Goal: Task Accomplishment & Management: Use online tool/utility

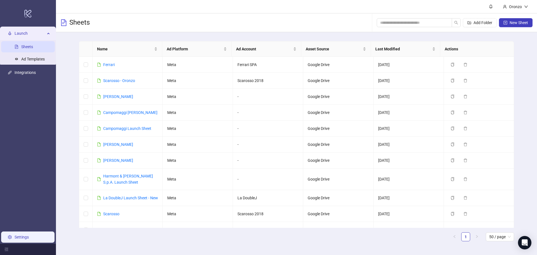
click at [20, 235] on link "Settings" at bounding box center [22, 237] width 14 height 4
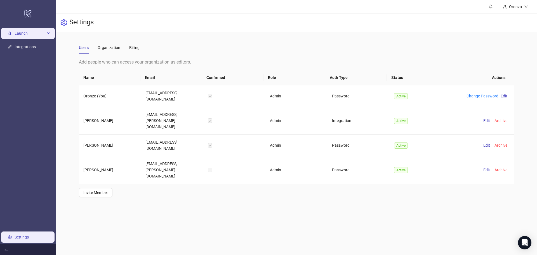
click at [30, 32] on span "Launch" at bounding box center [30, 33] width 31 height 11
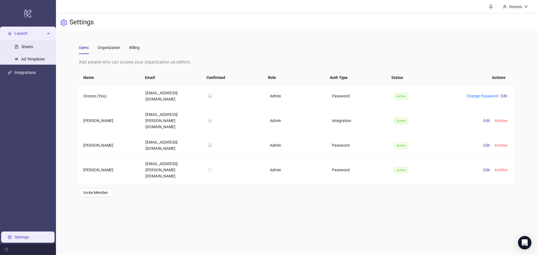
click at [41, 177] on ul "Launch Sheets Ad Templates Integrations Settings" at bounding box center [28, 135] width 56 height 217
click at [77, 23] on h3 "Settings" at bounding box center [81, 23] width 24 height 10
click at [130, 19] on div "Settings" at bounding box center [296, 22] width 481 height 19
click at [27, 70] on link "Integrations" at bounding box center [25, 72] width 21 height 4
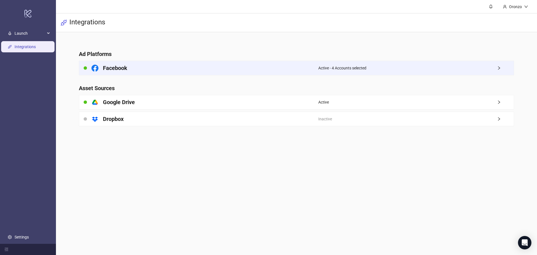
click at [359, 70] on span "Active - 4 Accounts selected" at bounding box center [342, 68] width 48 height 6
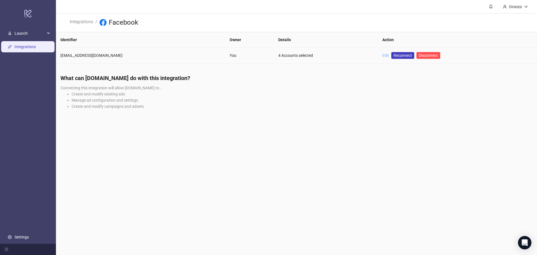
click at [383, 57] on link "Edit" at bounding box center [385, 55] width 7 height 4
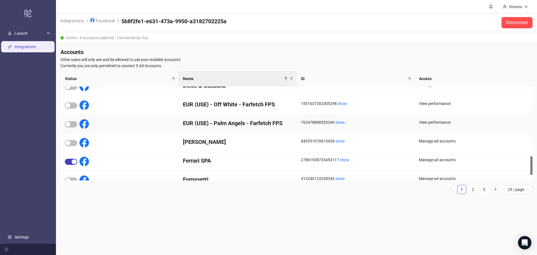
scroll to position [374, 0]
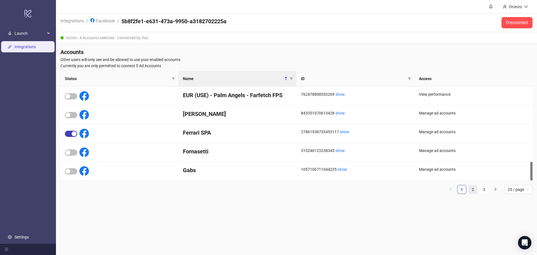
click at [474, 189] on link "2" at bounding box center [472, 189] width 8 height 8
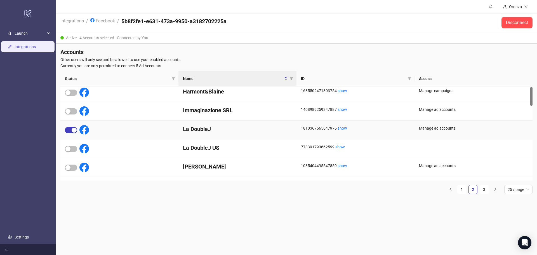
scroll to position [0, 0]
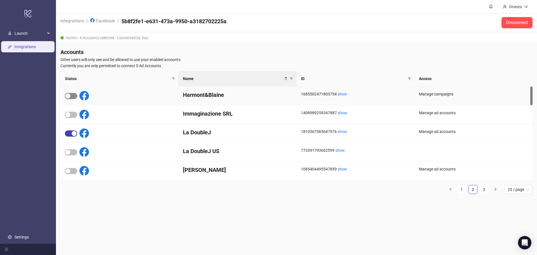
click at [70, 95] on button "button" at bounding box center [71, 96] width 12 height 6
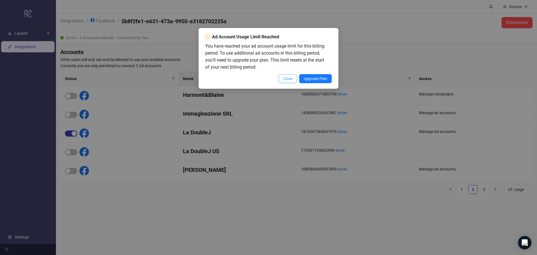
click at [285, 80] on span "Close" at bounding box center [288, 78] width 10 height 4
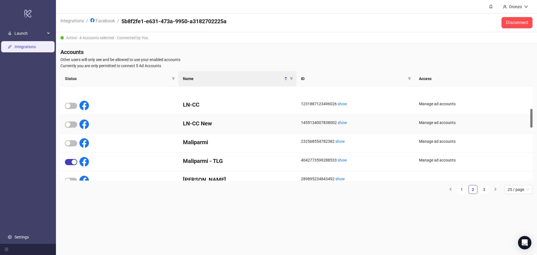
scroll to position [112, 0]
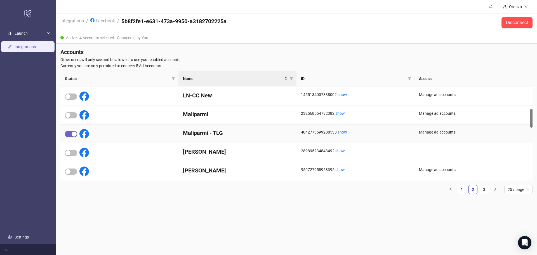
click at [72, 133] on div "button" at bounding box center [74, 133] width 5 height 5
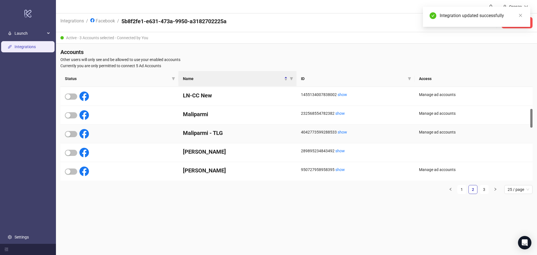
scroll to position [0, 0]
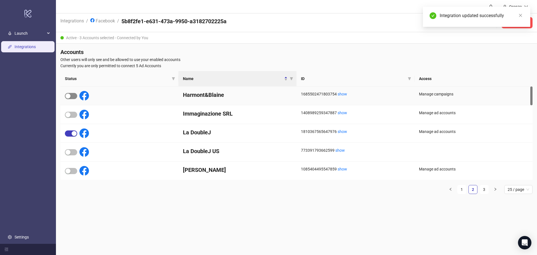
click at [74, 96] on span "button" at bounding box center [71, 96] width 12 height 6
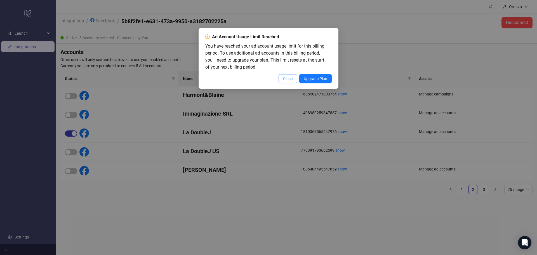
click at [287, 77] on span "Close" at bounding box center [288, 78] width 10 height 4
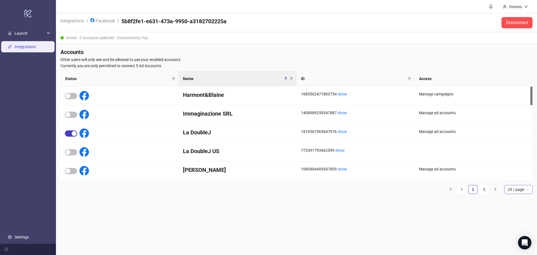
click at [511, 189] on span "25 / page" at bounding box center [518, 189] width 22 height 8
click at [511, 223] on div "50 / page" at bounding box center [518, 227] width 26 height 9
click at [523, 190] on span "50 / page" at bounding box center [518, 189] width 22 height 8
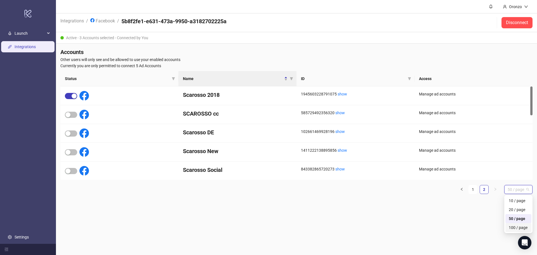
click at [512, 226] on div "100 / page" at bounding box center [517, 227] width 19 height 6
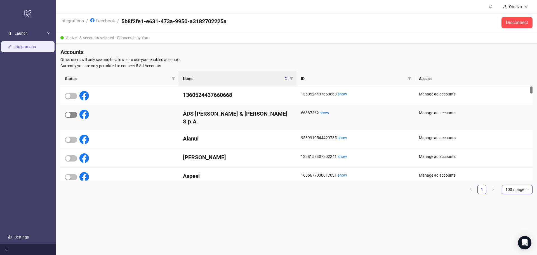
click at [72, 112] on span "button" at bounding box center [71, 115] width 12 height 6
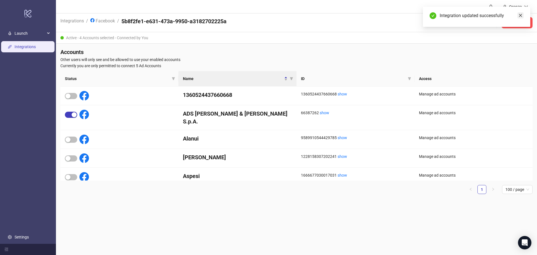
click at [519, 16] on icon "close" at bounding box center [520, 15] width 4 height 4
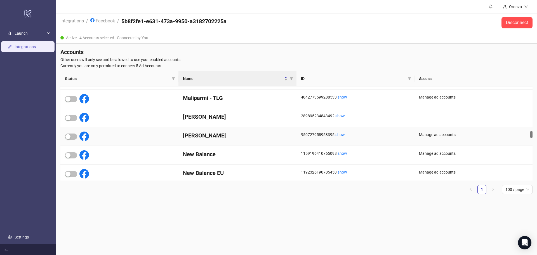
scroll to position [587, 0]
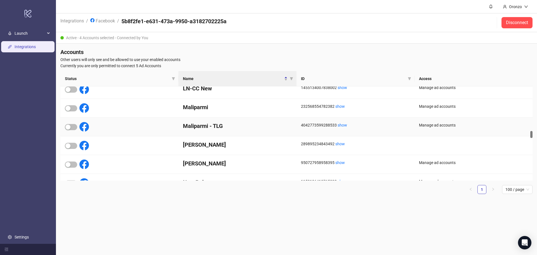
click at [70, 123] on div at bounding box center [77, 127] width 24 height 10
click at [70, 129] on div "button" at bounding box center [67, 126] width 5 height 5
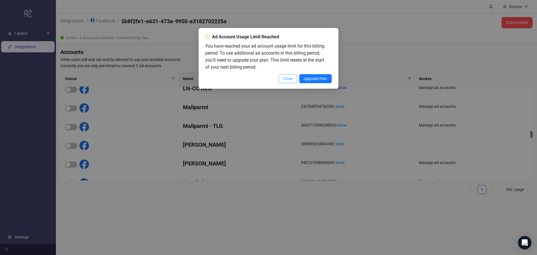
click at [283, 79] on span "Close" at bounding box center [288, 78] width 10 height 4
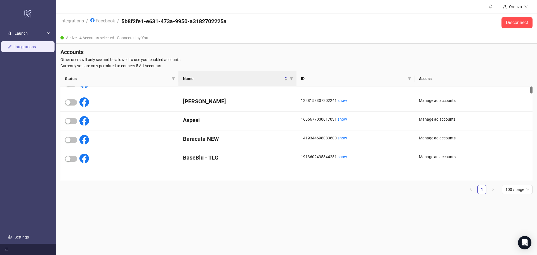
scroll to position [0, 0]
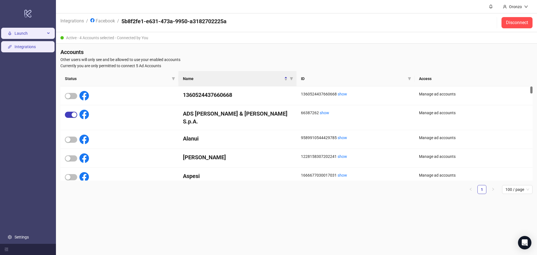
click at [39, 34] on span "Launch" at bounding box center [30, 33] width 31 height 11
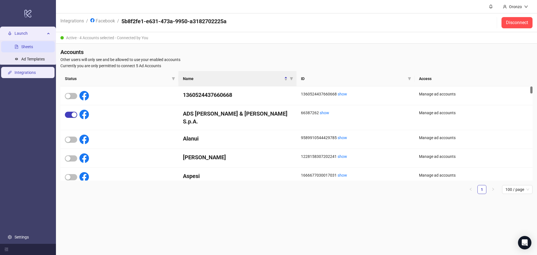
click at [31, 46] on link "Sheets" at bounding box center [27, 46] width 12 height 4
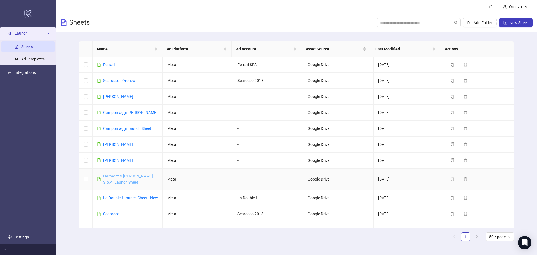
click at [127, 178] on link "Harmont & [PERSON_NAME] S.p.A. Launch Sheet" at bounding box center [128, 179] width 50 height 11
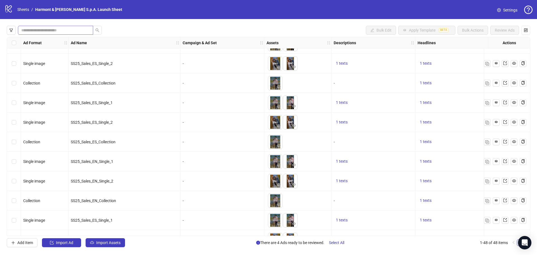
scroll to position [28, 0]
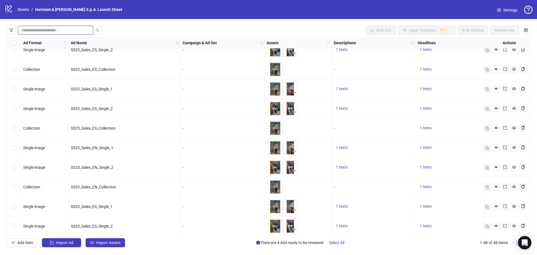
click at [54, 31] on input "search" at bounding box center [53, 30] width 64 height 6
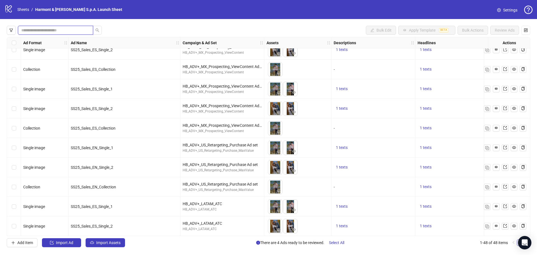
click at [49, 30] on input "search" at bounding box center [53, 30] width 64 height 6
click at [10, 30] on icon "filter" at bounding box center [11, 30] width 4 height 4
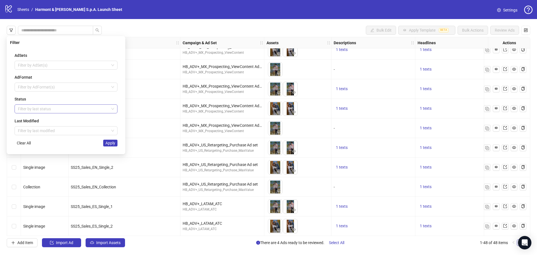
click at [43, 105] on div at bounding box center [63, 109] width 95 height 8
click at [38, 119] on div "Draft" at bounding box center [66, 120] width 94 height 6
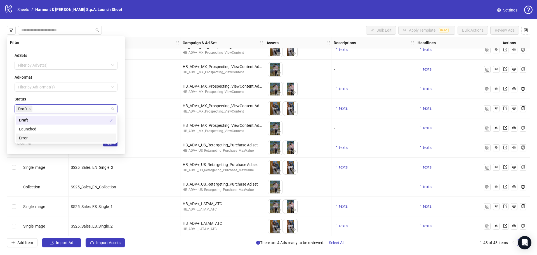
click at [29, 137] on div "Error" at bounding box center [66, 138] width 94 height 6
click at [113, 145] on span "Apply" at bounding box center [110, 143] width 10 height 4
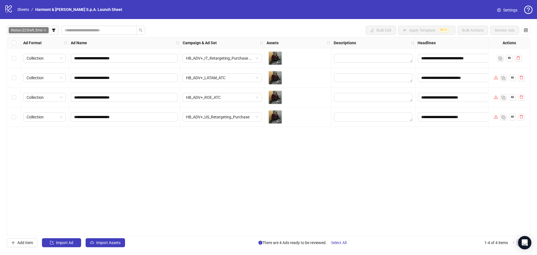
scroll to position [0, 0]
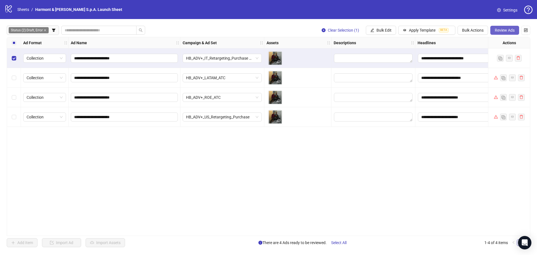
click at [507, 32] on span "Review Ads" at bounding box center [504, 30] width 20 height 4
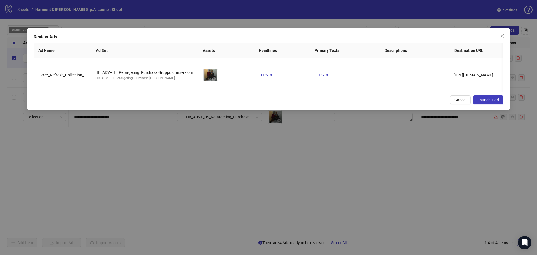
click at [489, 102] on span "Launch 1 ad" at bounding box center [488, 100] width 22 height 4
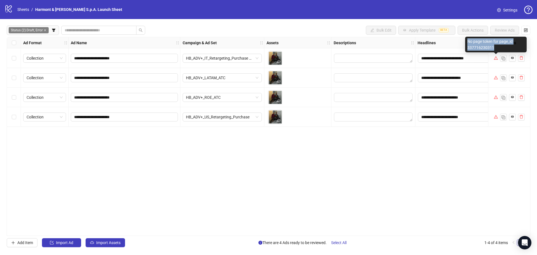
drag, startPoint x: 493, startPoint y: 46, endPoint x: 467, endPoint y: 39, distance: 26.6
click at [467, 39] on div "No page token for page_id 337716230311" at bounding box center [495, 45] width 61 height 16
copy div "No page token for page_id 337716230311"
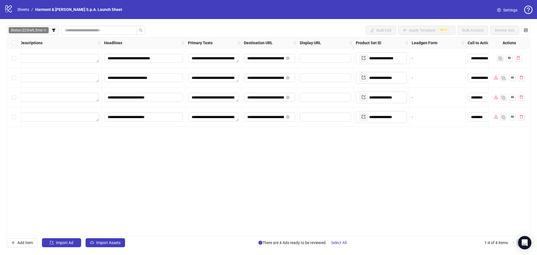
scroll to position [0, 337]
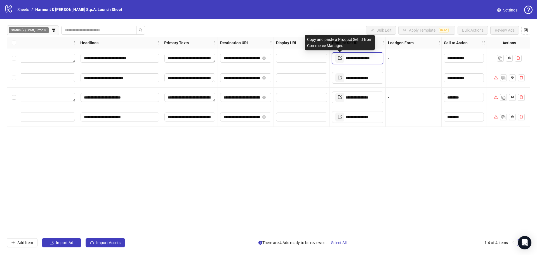
click at [339, 58] on icon "export" at bounding box center [340, 58] width 4 height 4
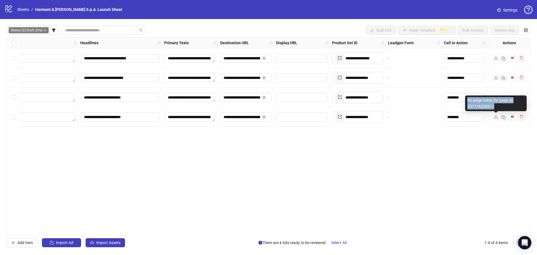
drag, startPoint x: 468, startPoint y: 99, endPoint x: 504, endPoint y: 105, distance: 36.3
click at [504, 105] on div "No page token for page_id 337716230311" at bounding box center [495, 103] width 61 height 16
copy div "No page token for page_id 337716230311"
